Goal: Find specific page/section: Find specific page/section

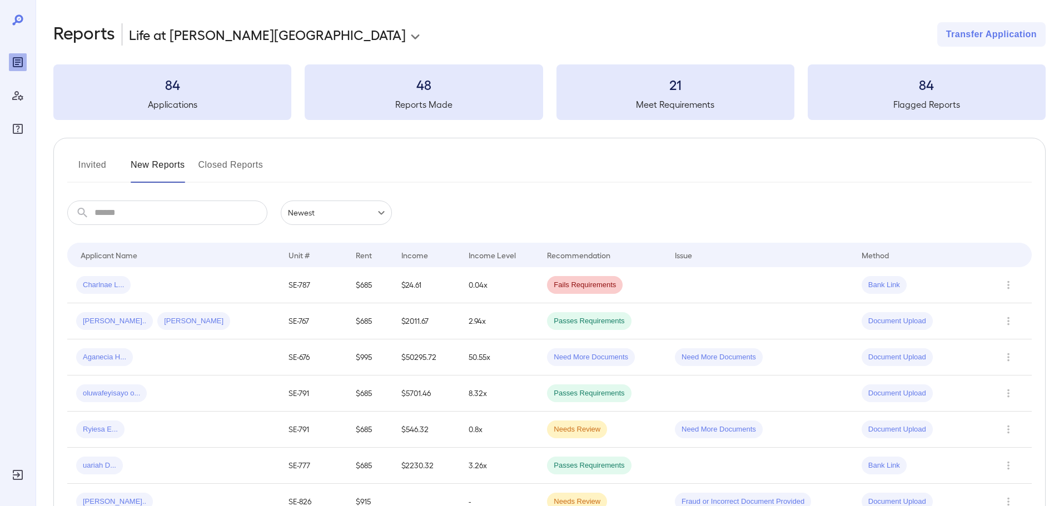
scroll to position [24, 0]
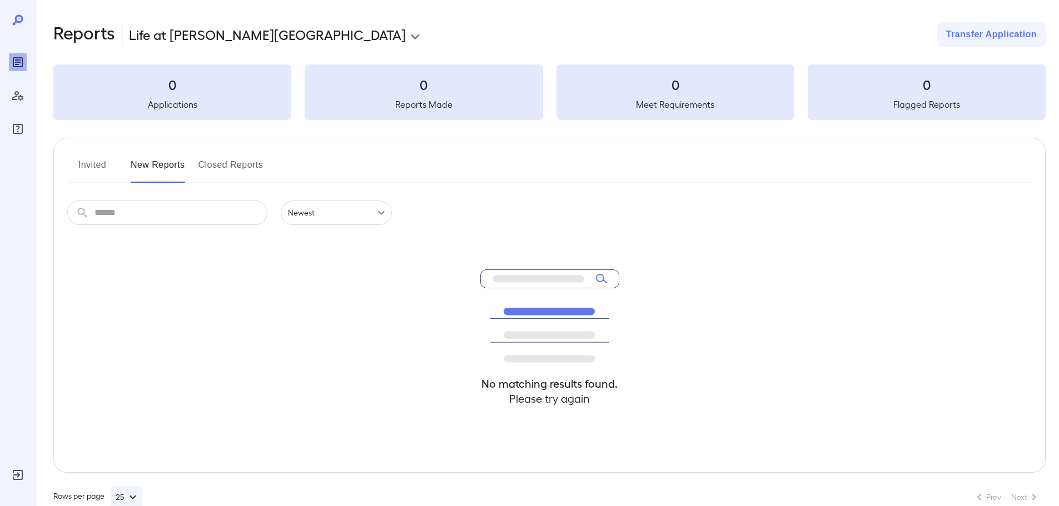
scroll to position [23, 0]
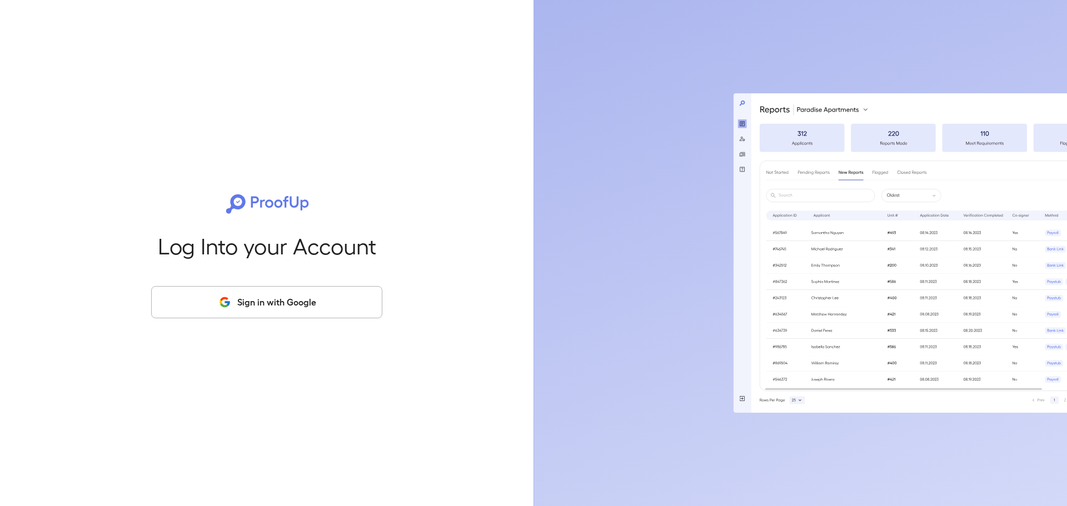
click at [273, 325] on div "Log Into your Account Sign in with Google" at bounding box center [267, 253] width 498 height 506
click at [287, 302] on button "Sign in with Google" at bounding box center [266, 302] width 231 height 32
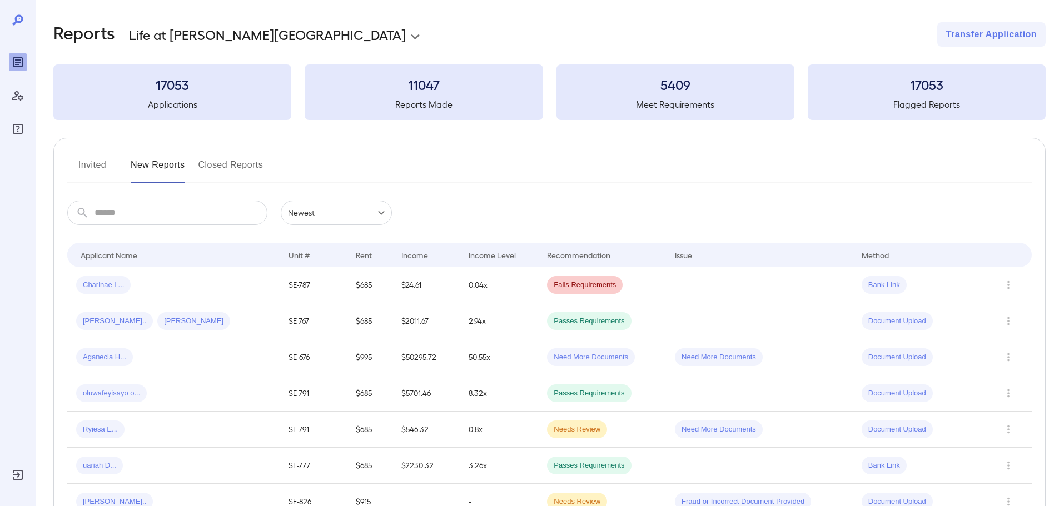
click at [104, 175] on button "Invited" at bounding box center [92, 169] width 50 height 27
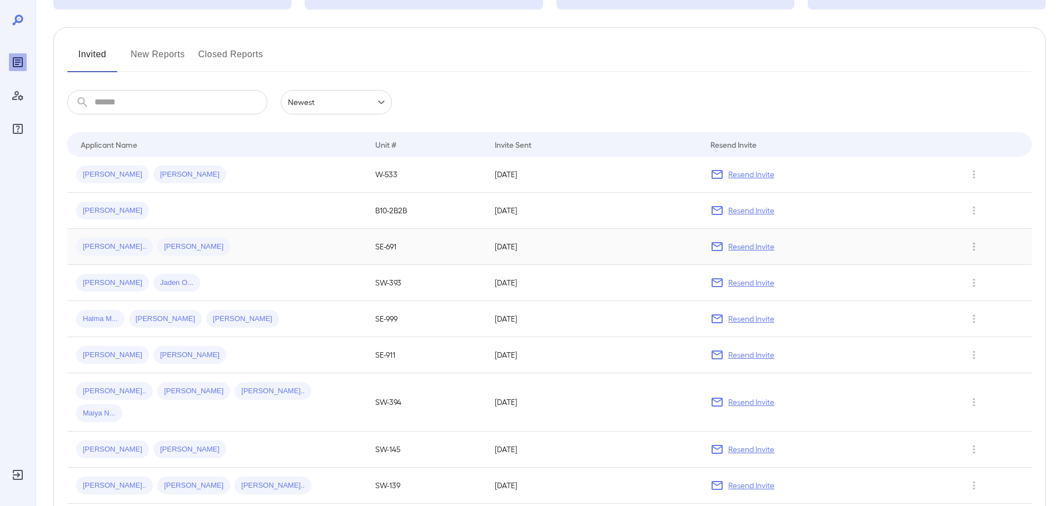
scroll to position [111, 0]
click at [153, 63] on button "New Reports" at bounding box center [158, 58] width 54 height 27
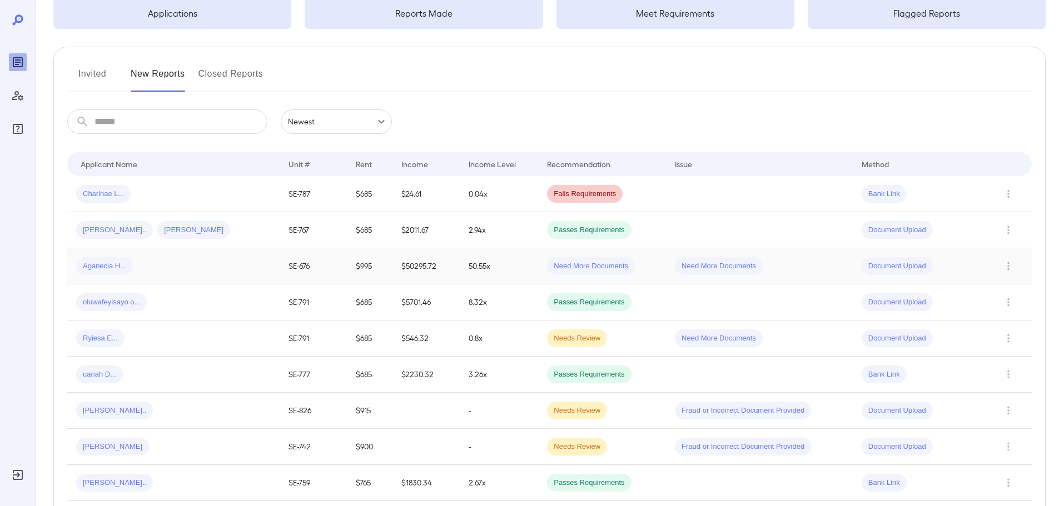
scroll to position [111, 0]
